Goal: Task Accomplishment & Management: Use online tool/utility

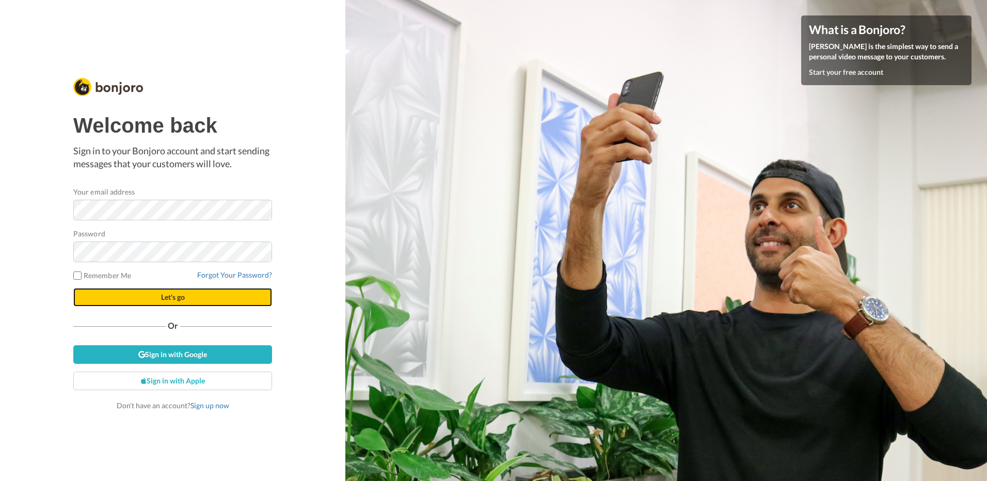
click at [179, 302] on button "Let's go" at bounding box center [172, 297] width 199 height 19
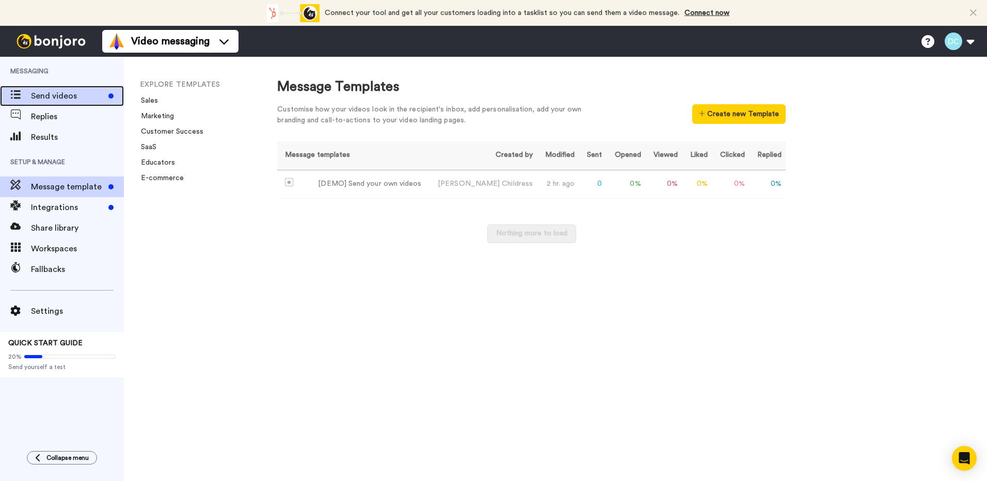
click at [68, 97] on span "Send videos" at bounding box center [67, 96] width 73 height 12
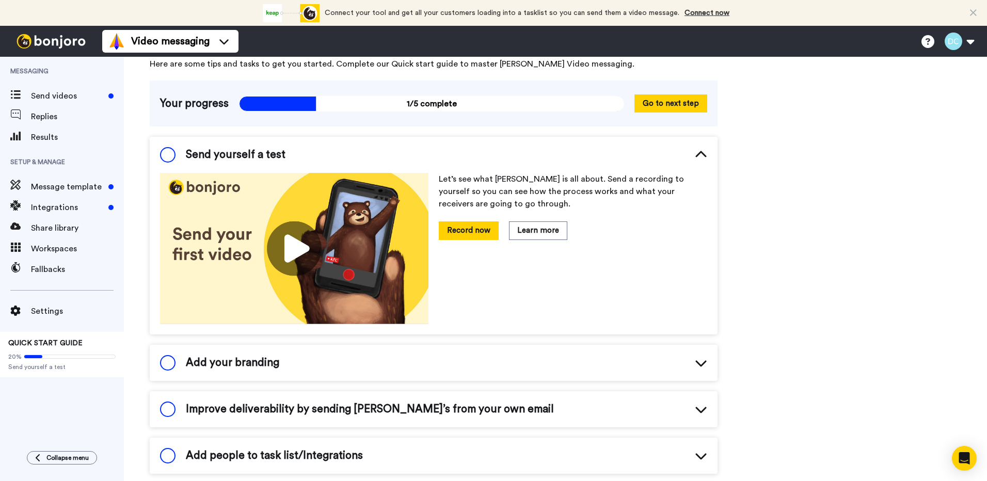
scroll to position [64, 0]
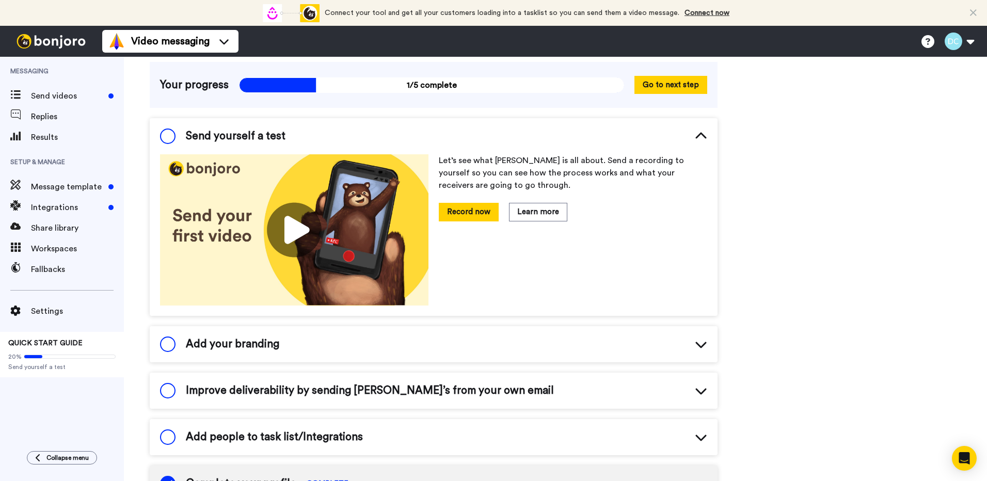
click at [291, 228] on img at bounding box center [294, 229] width 269 height 151
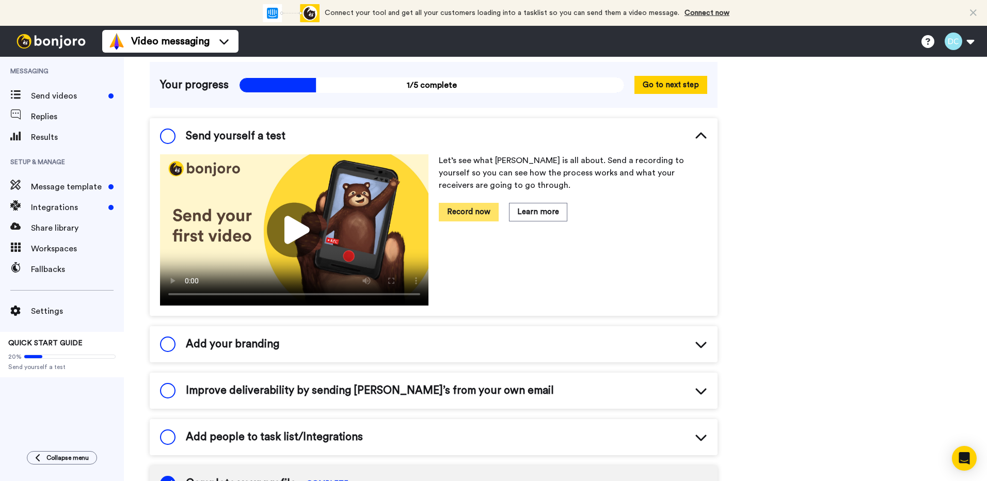
click at [464, 219] on button "Record now" at bounding box center [469, 212] width 60 height 18
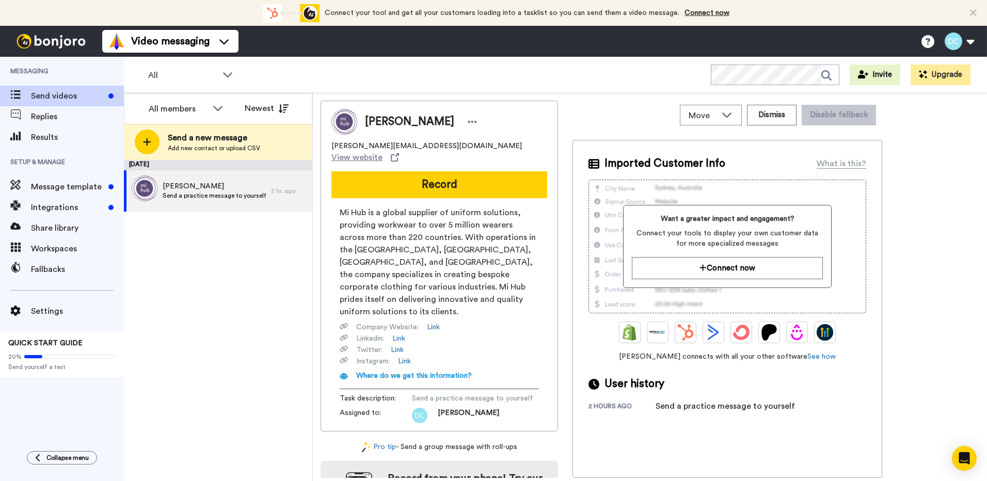
click at [478, 171] on button "Record" at bounding box center [440, 184] width 216 height 27
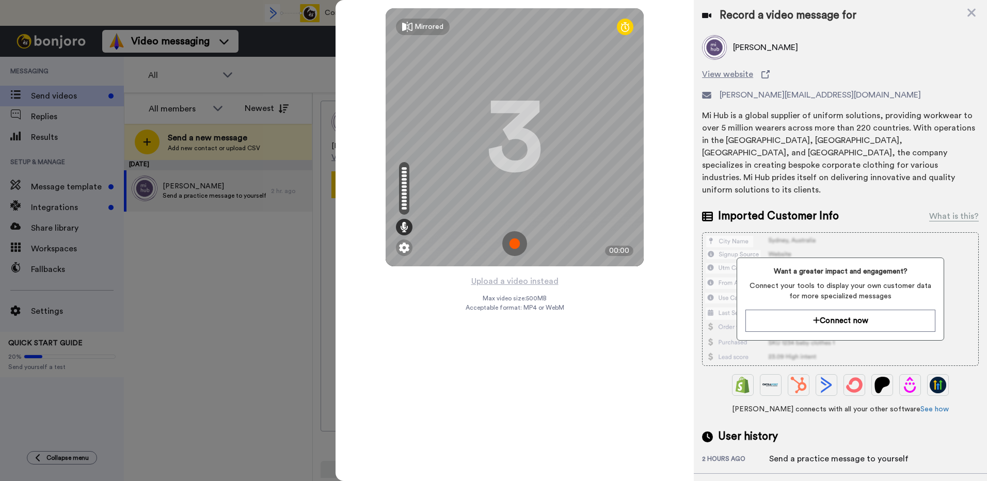
scroll to position [28, 0]
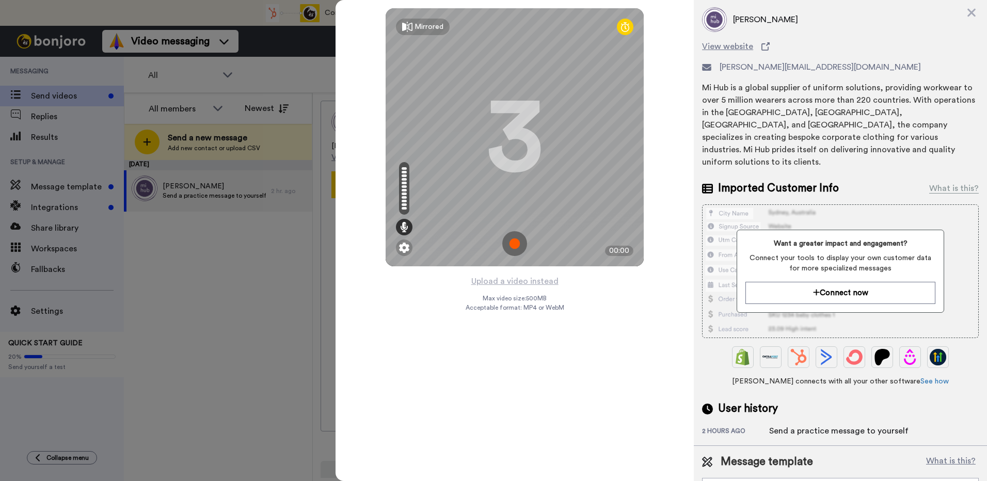
click at [971, 21] on div "Record a video message for Darian childress View website darian.childress@mihub…" at bounding box center [840, 209] width 293 height 474
click at [971, 9] on icon at bounding box center [972, 12] width 10 height 13
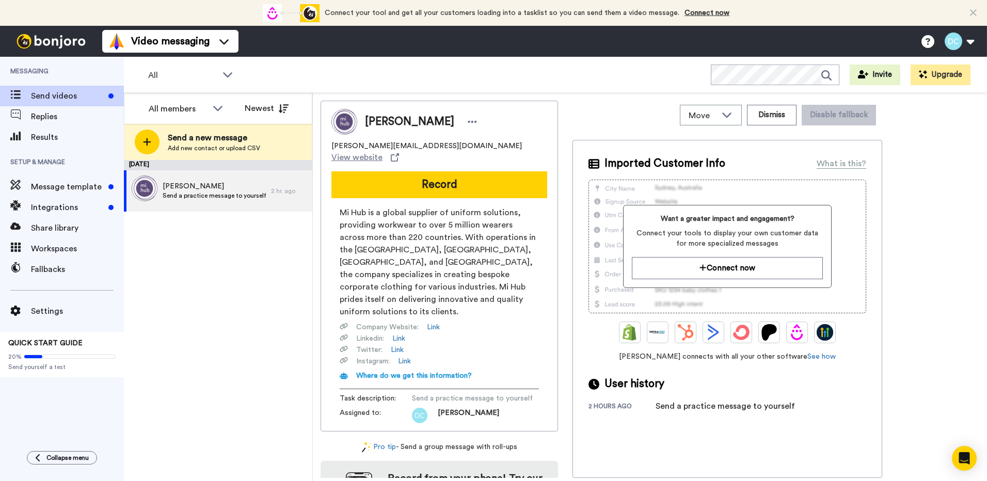
click at [52, 43] on img at bounding box center [50, 41] width 77 height 14
